Goal: Information Seeking & Learning: Learn about a topic

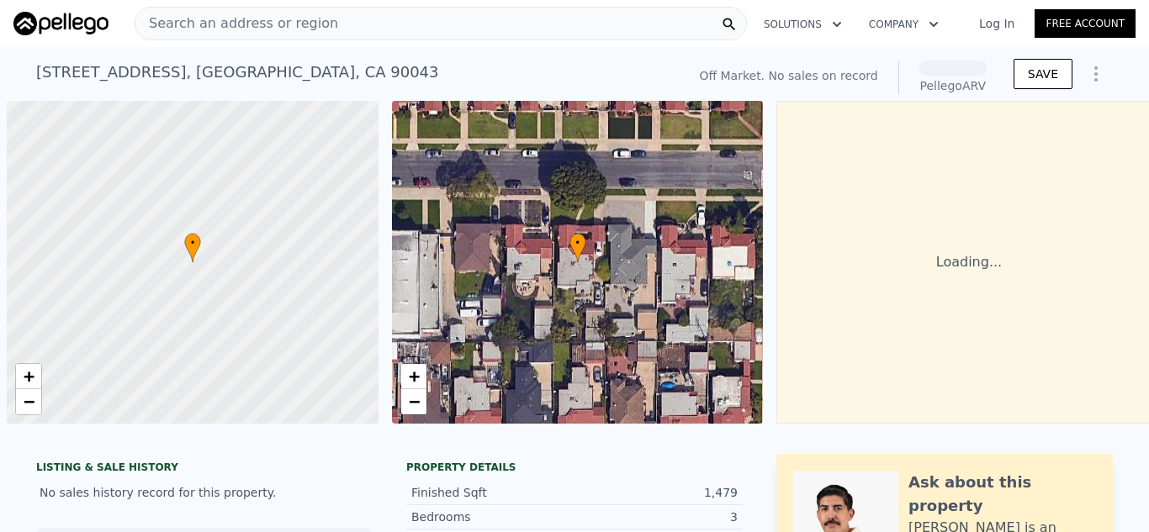
scroll to position [0, 7]
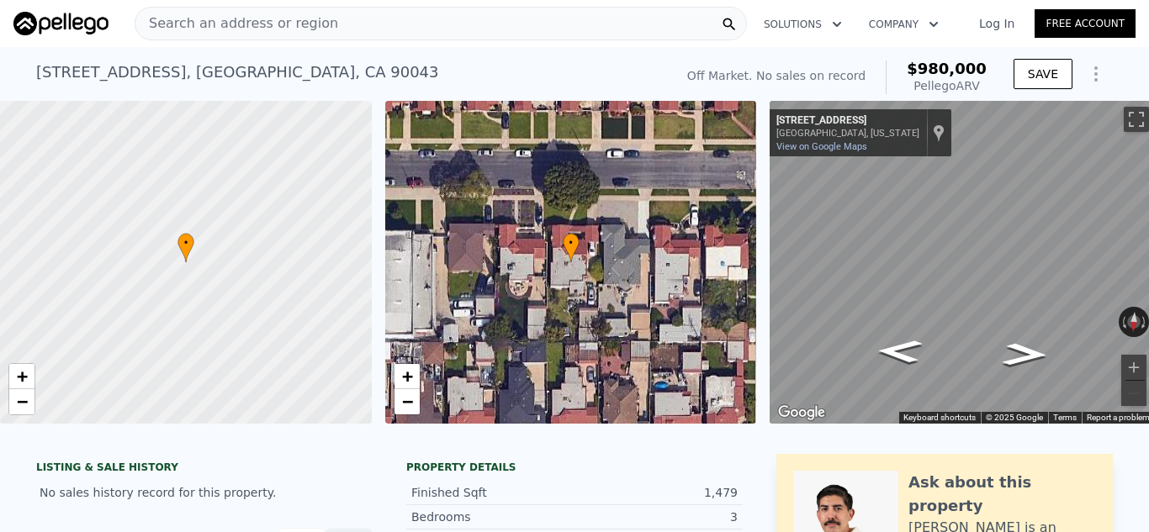
click at [362, 27] on div "Search an address or region" at bounding box center [441, 24] width 612 height 34
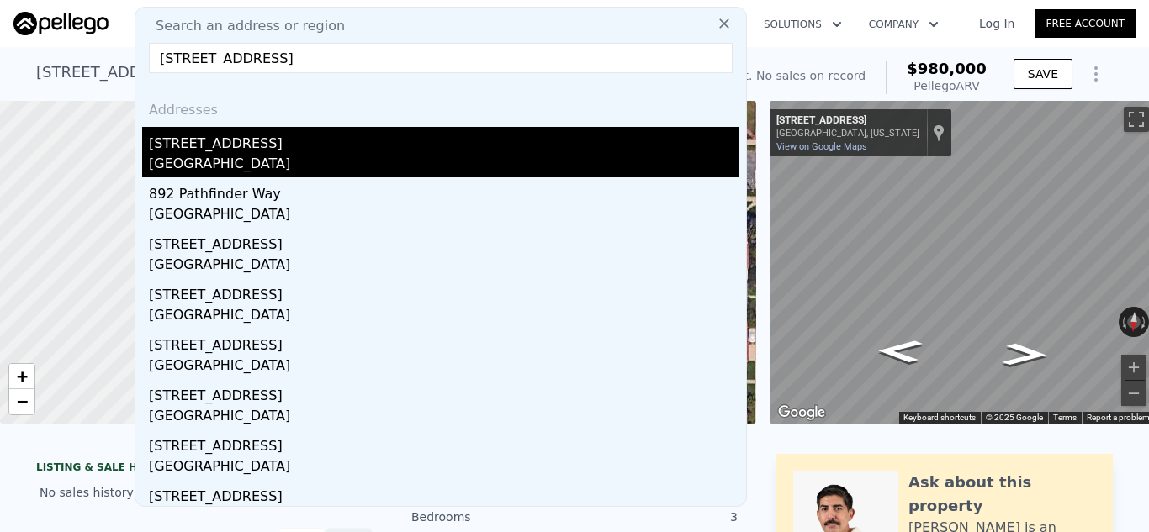
type input "868 Pathfinder Way, Corona, CA"
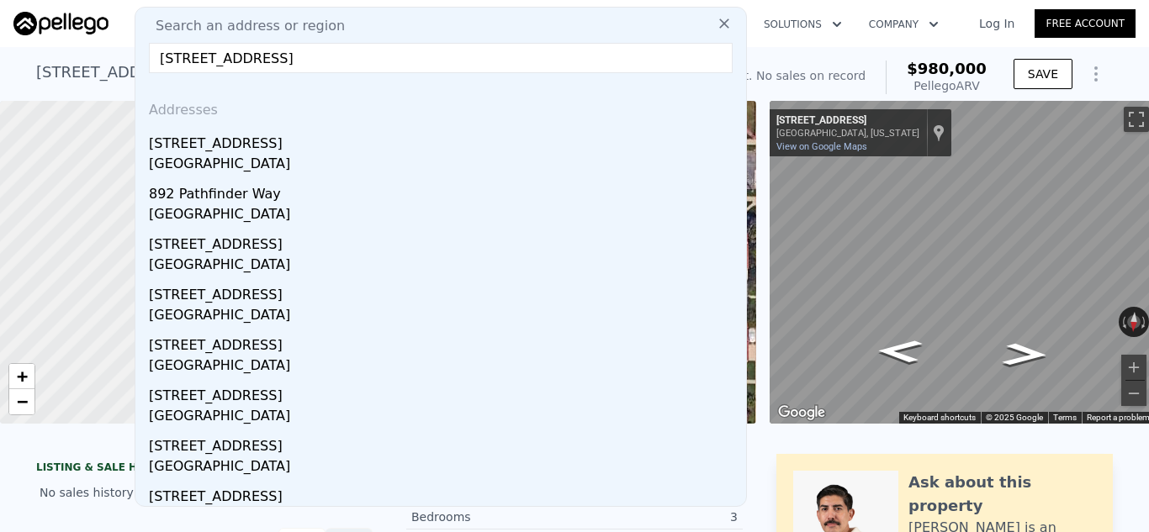
click at [231, 145] on div "868 Pathfinder Way" at bounding box center [444, 140] width 590 height 27
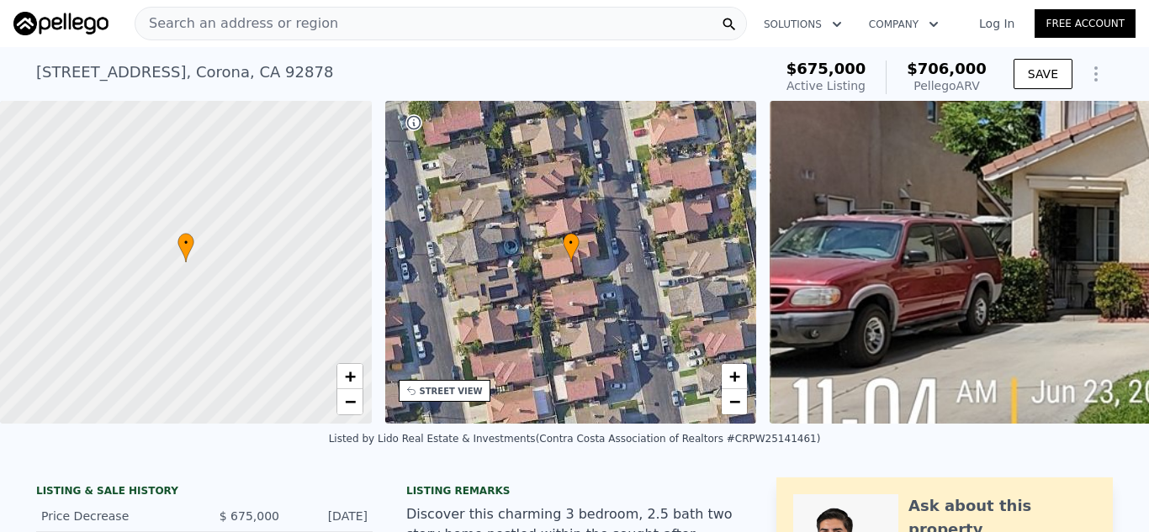
click at [391, 21] on div "Search an address or region" at bounding box center [441, 24] width 612 height 34
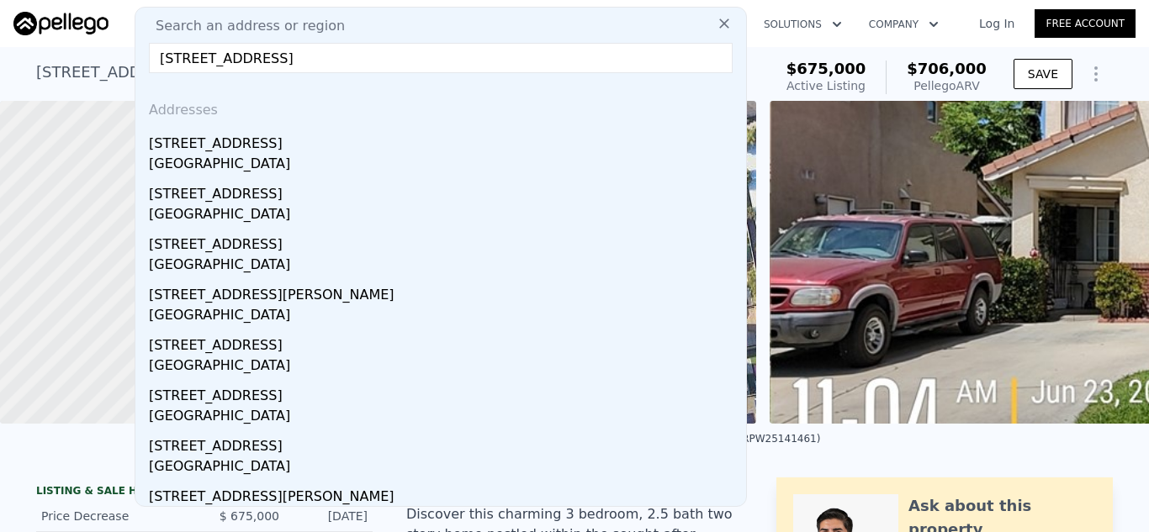
type input "1804 E South St, Anaheim, CA"
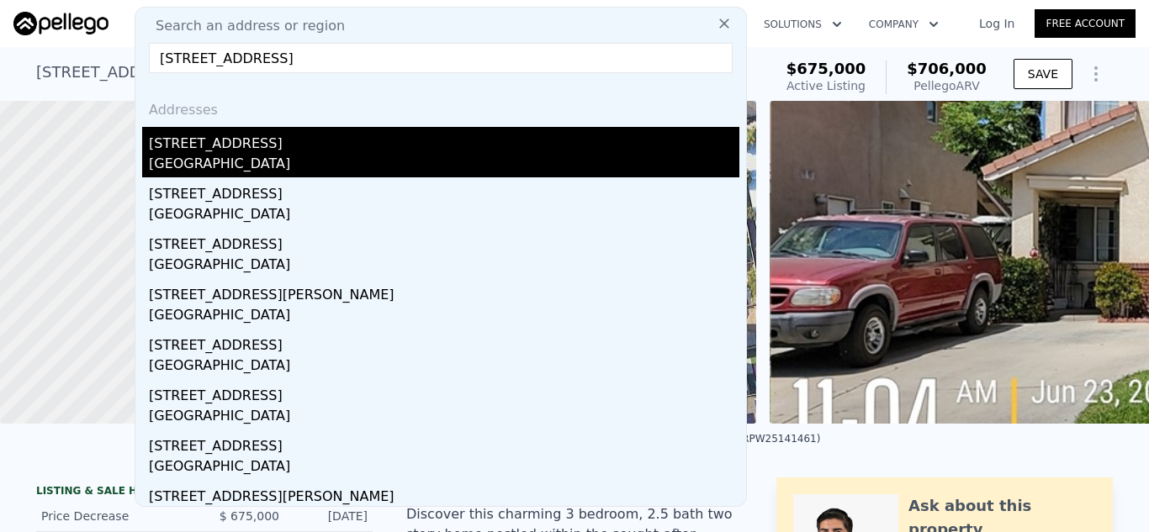
click at [344, 150] on div "[STREET_ADDRESS]" at bounding box center [444, 140] width 590 height 27
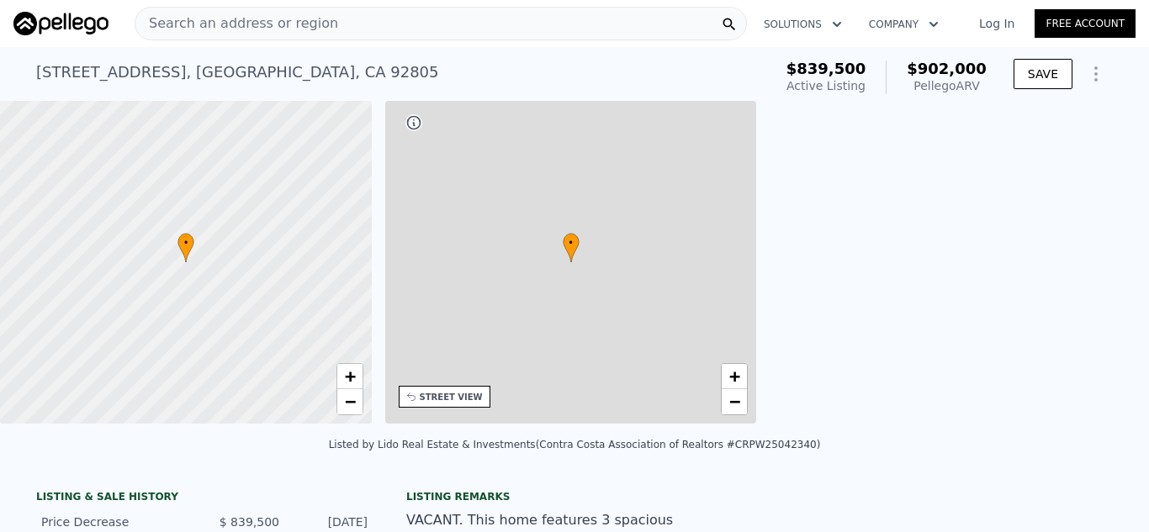
type input "4"
type input "1"
type input "949"
type input "1785"
type input "6000"
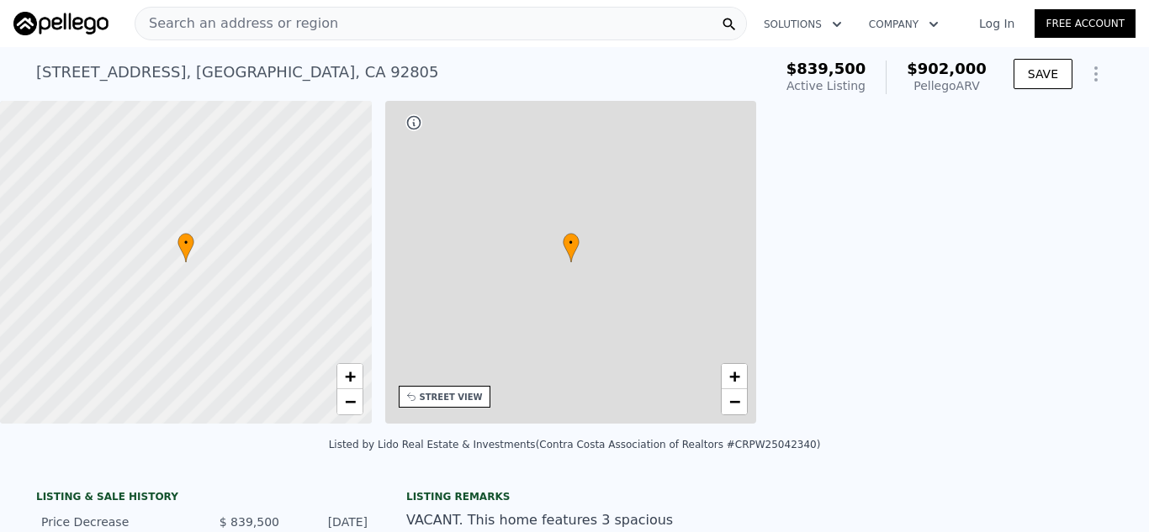
type input "7590"
type input "$ 902,000"
type input "6"
type input "-$ 46,310"
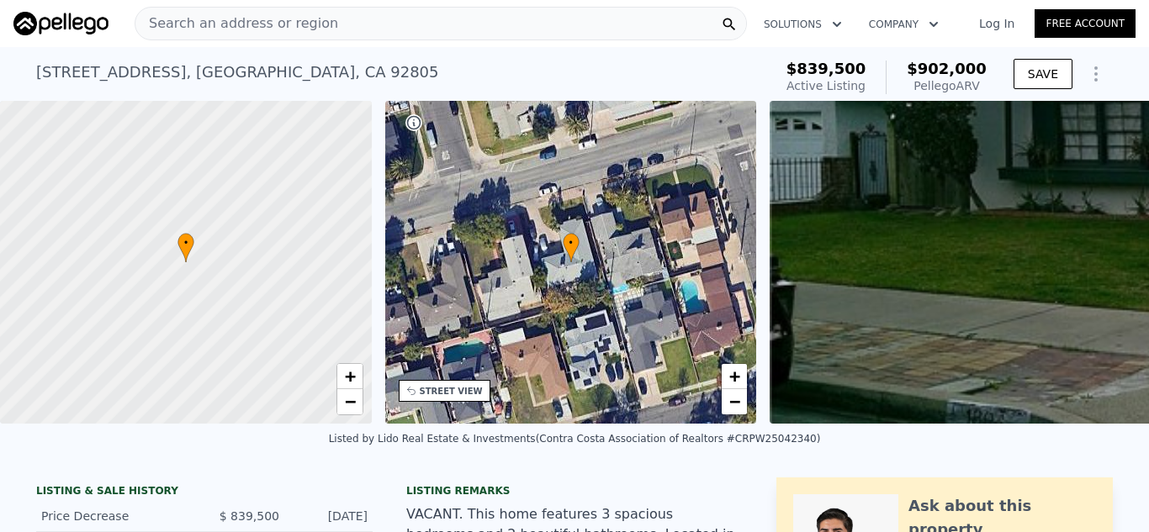
click at [398, 19] on div "Search an address or region" at bounding box center [441, 24] width 612 height 34
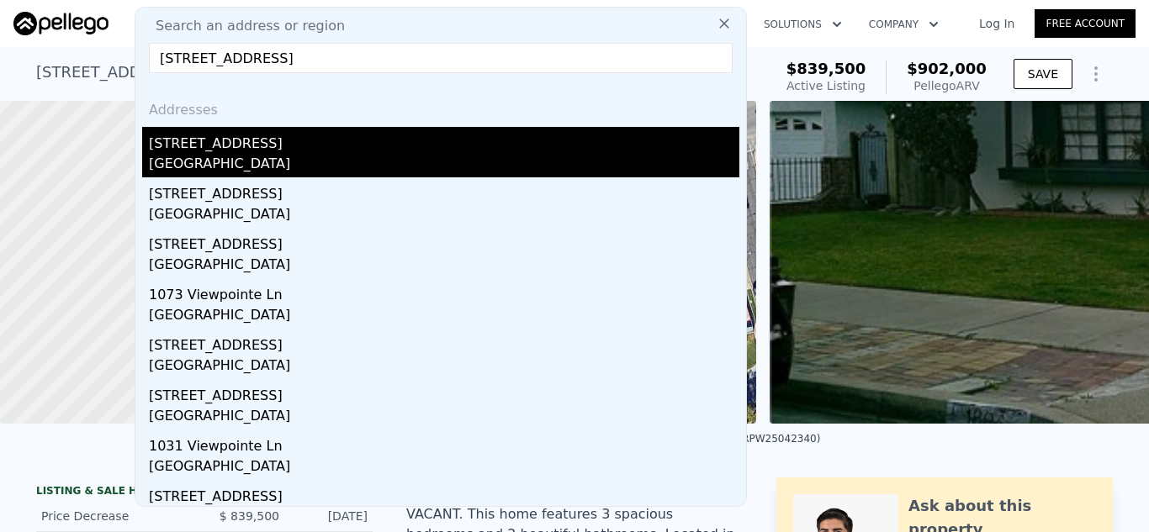
type input "1088 Viewpointe Ln, Corona, CA"
click at [336, 149] on div "[STREET_ADDRESS]" at bounding box center [444, 140] width 590 height 27
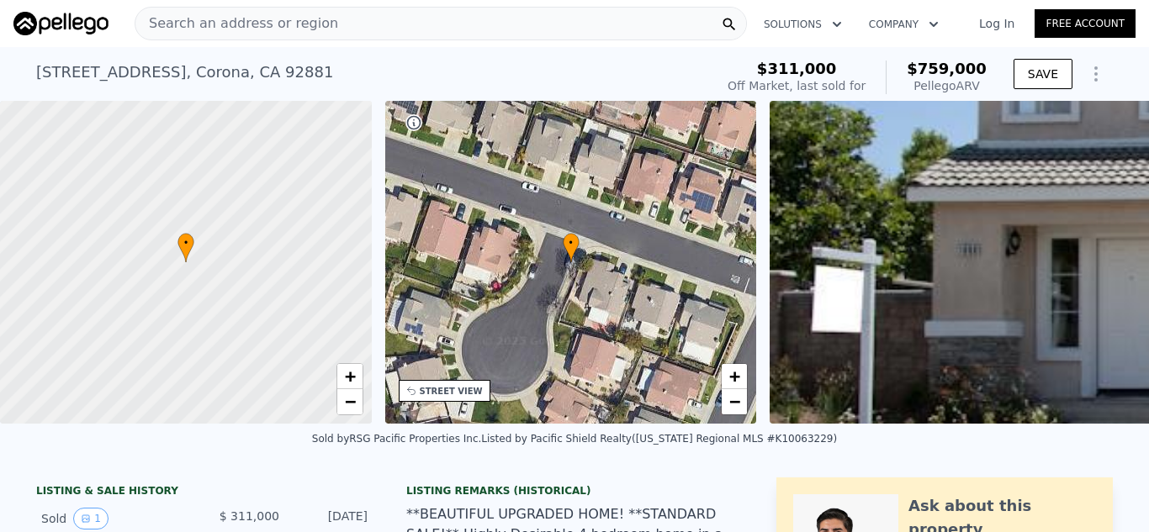
click at [288, 29] on span "Search an address or region" at bounding box center [236, 23] width 203 height 20
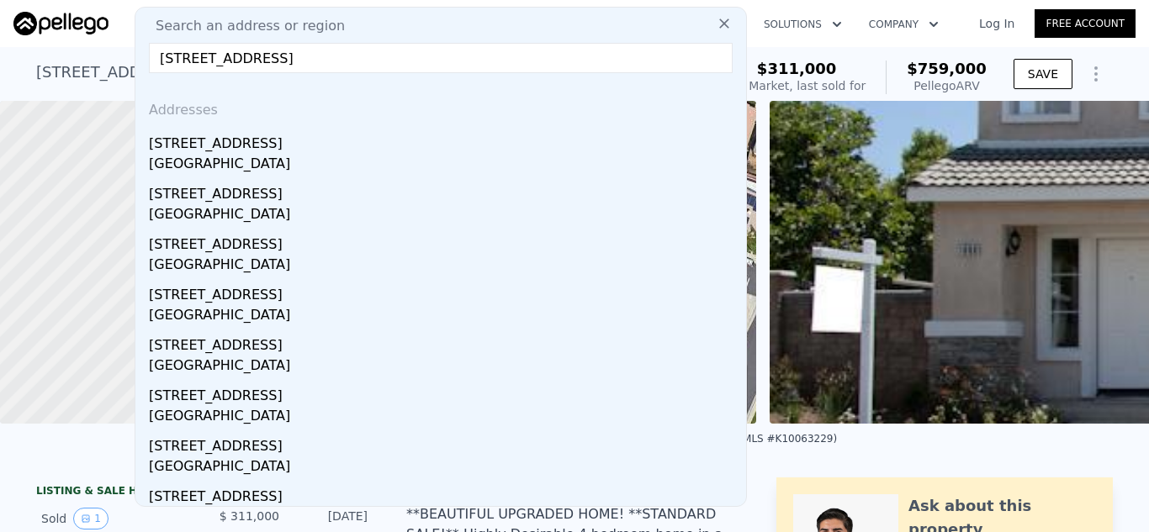
click at [404, 67] on input "7 Clementine St, Trabuco Canyon, CA" at bounding box center [441, 58] width 584 height 30
paste input "1582 Mitchell Ave, Tusti"
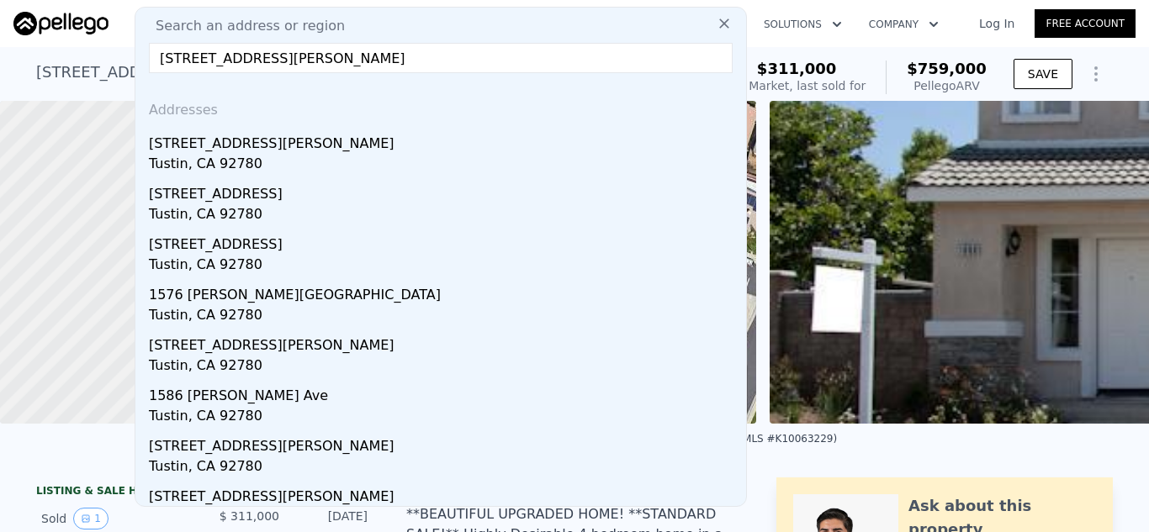
type input "1582 Mitchell Ave, Tustin, CA"
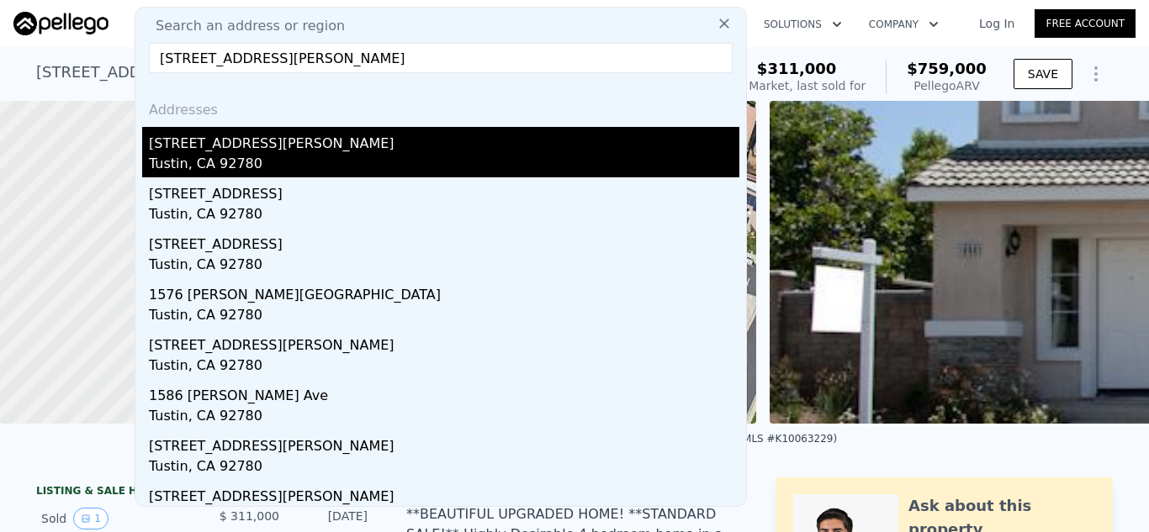
click at [226, 151] on div "[STREET_ADDRESS][PERSON_NAME]" at bounding box center [444, 140] width 590 height 27
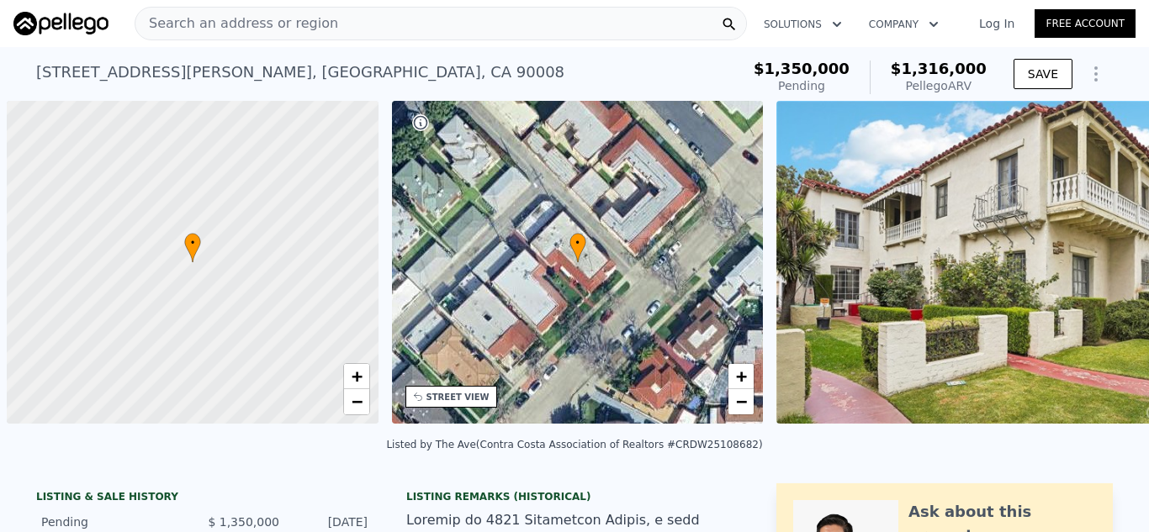
scroll to position [0, 7]
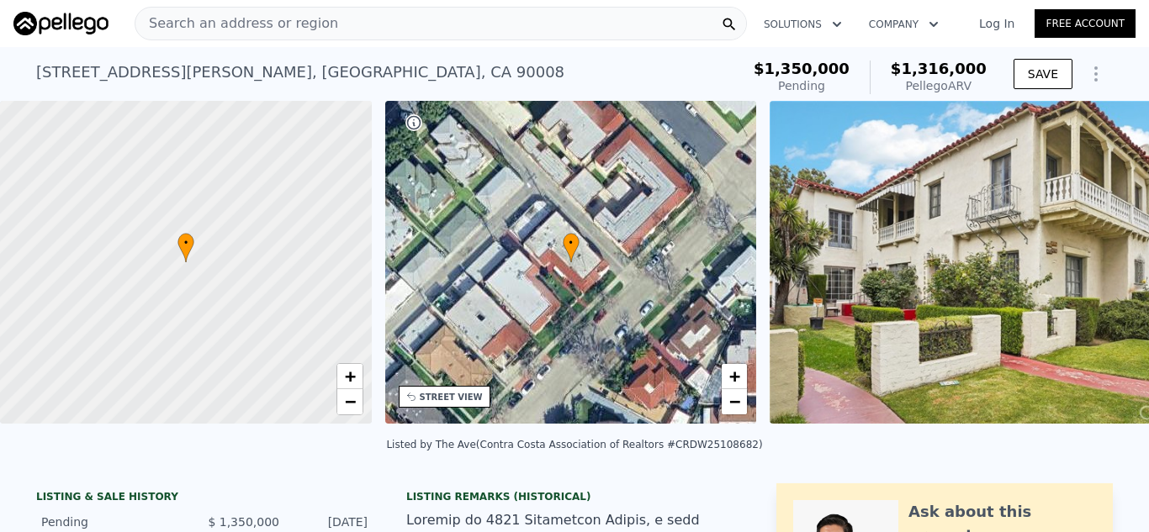
click at [526, 20] on div "Search an address or region" at bounding box center [441, 24] width 612 height 34
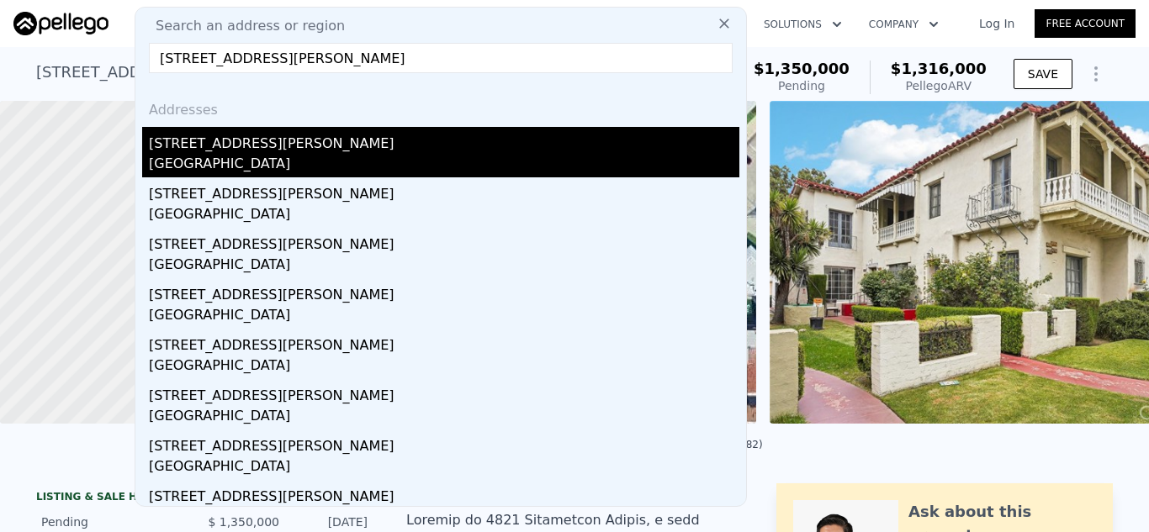
type input "[STREET_ADDRESS][PERSON_NAME]"
click at [441, 151] on div "[STREET_ADDRESS][PERSON_NAME]" at bounding box center [444, 140] width 590 height 27
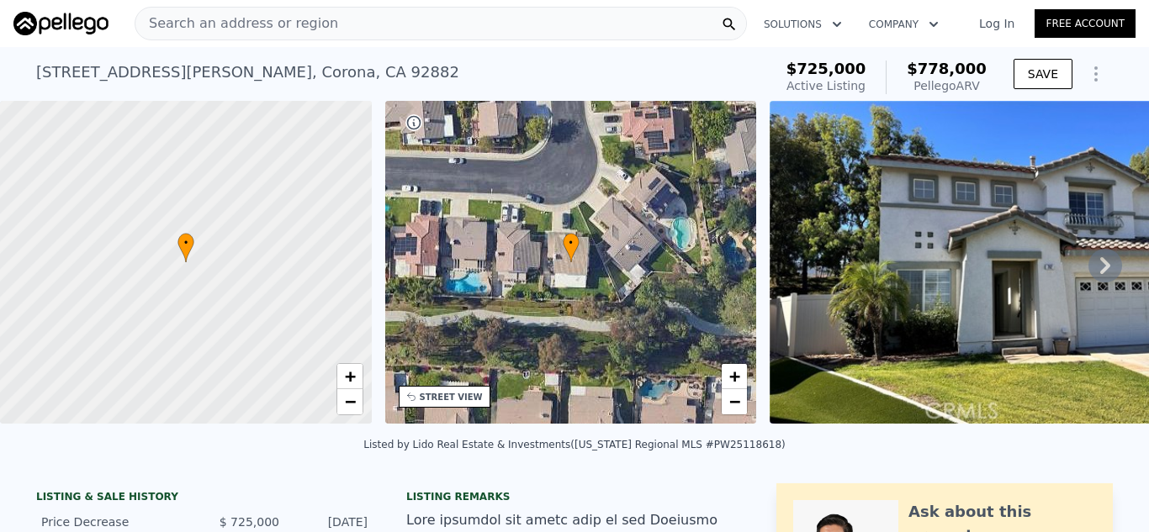
click at [399, 24] on div "Search an address or region" at bounding box center [441, 24] width 612 height 34
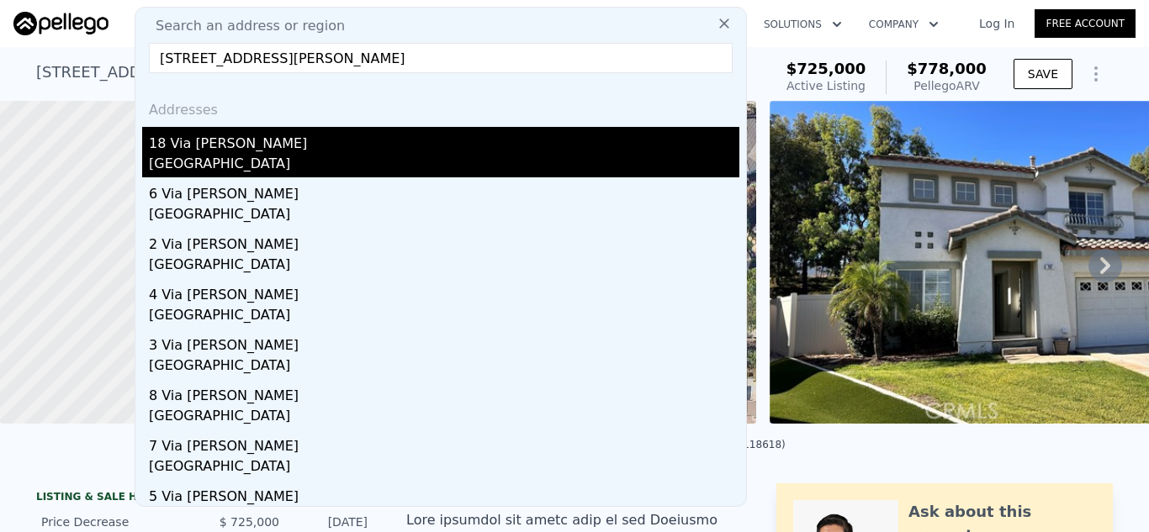
type input "[STREET_ADDRESS][PERSON_NAME]"
click at [382, 154] on div "[GEOGRAPHIC_DATA]" at bounding box center [444, 166] width 590 height 24
